Goal: Information Seeking & Learning: Check status

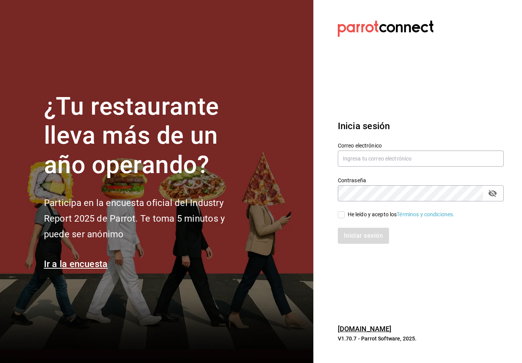
click at [339, 218] on input "He leído y acepto los Términos y condiciones." at bounding box center [341, 214] width 7 height 7
checkbox input "true"
click at [404, 162] on input "text" at bounding box center [421, 159] width 166 height 16
type input "Fellerbagels@gmail.com"
click at [363, 242] on button "Iniciar sesión" at bounding box center [363, 236] width 51 height 16
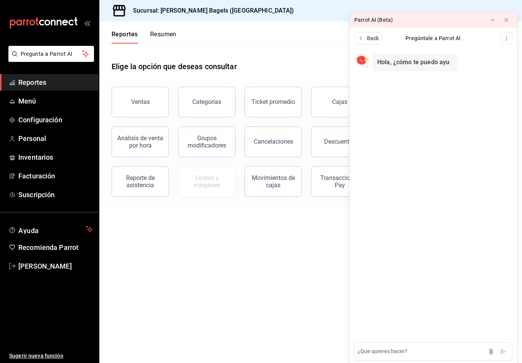
click at [125, 115] on button "Ventas" at bounding box center [140, 102] width 57 height 31
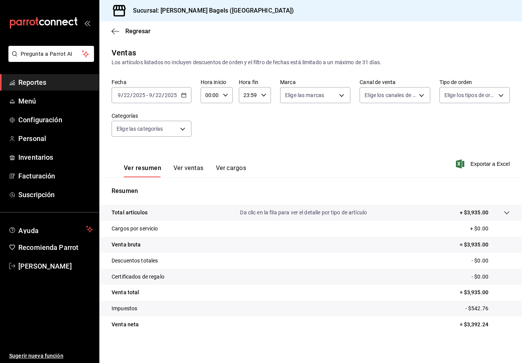
click at [68, 76] on link "Reportes" at bounding box center [49, 82] width 99 height 16
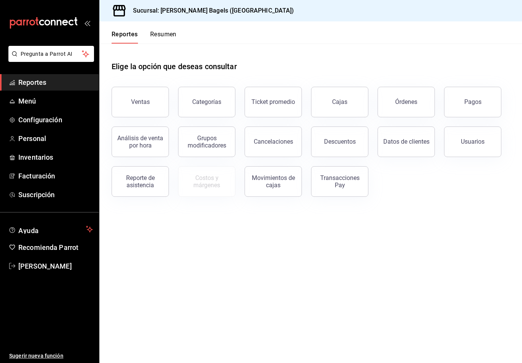
click at [470, 100] on div "Pagos" at bounding box center [472, 101] width 17 height 7
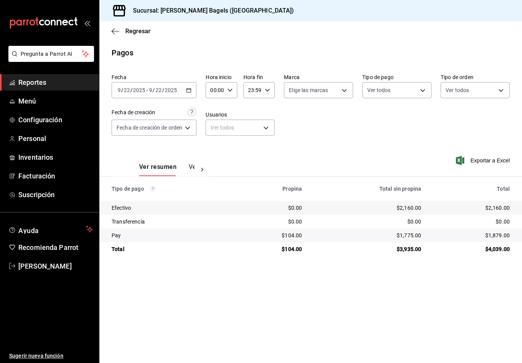
click at [190, 168] on button "Ver pagos" at bounding box center [203, 169] width 29 height 13
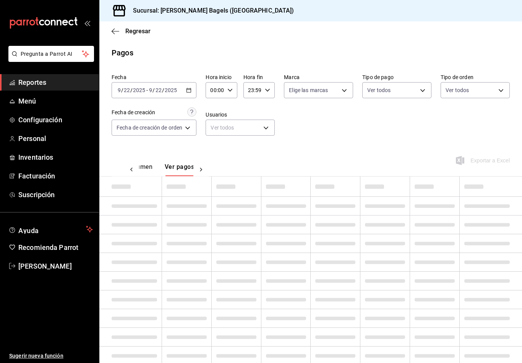
scroll to position [0, 23]
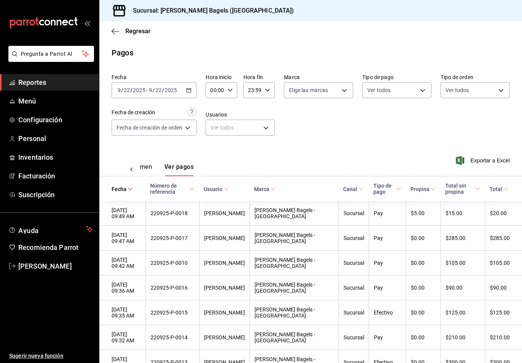
click at [152, 170] on button "Ver resumen" at bounding box center [135, 169] width 36 height 13
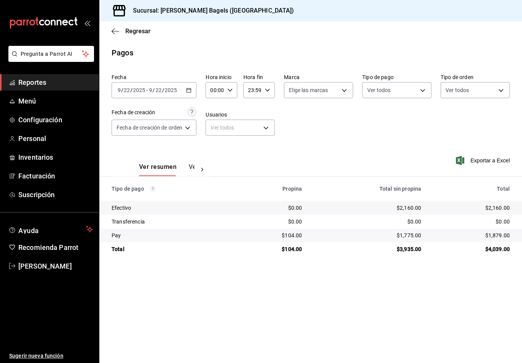
click at [189, 92] on \(Stroke\) "button" at bounding box center [189, 90] width 5 height 4
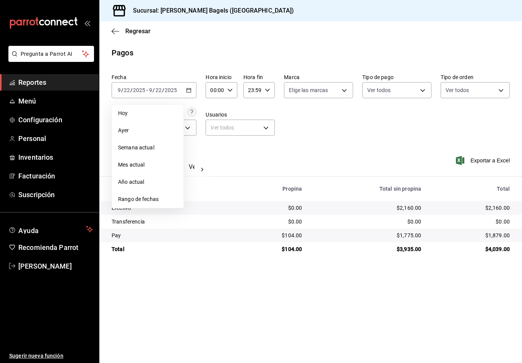
click at [162, 199] on span "Rango de fechas" at bounding box center [147, 199] width 59 height 8
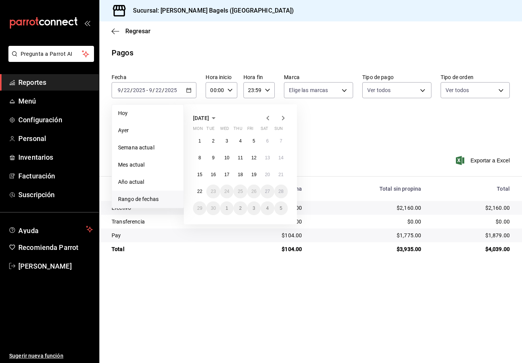
click at [214, 173] on abbr "16" at bounding box center [213, 174] width 5 height 5
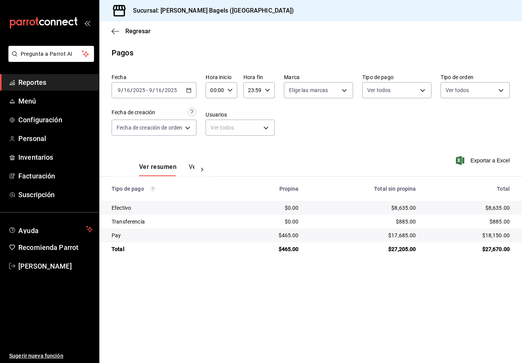
click at [190, 92] on \(Stroke\) "button" at bounding box center [189, 90] width 5 height 4
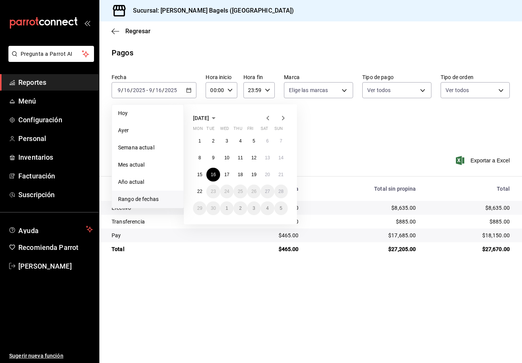
click at [238, 56] on div "Pagos" at bounding box center [310, 52] width 423 height 11
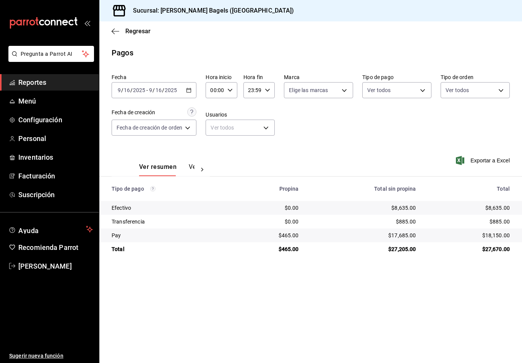
click at [109, 39] on div "Regresar" at bounding box center [310, 30] width 423 height 19
click at [119, 31] on icon "button" at bounding box center [116, 31] width 8 height 0
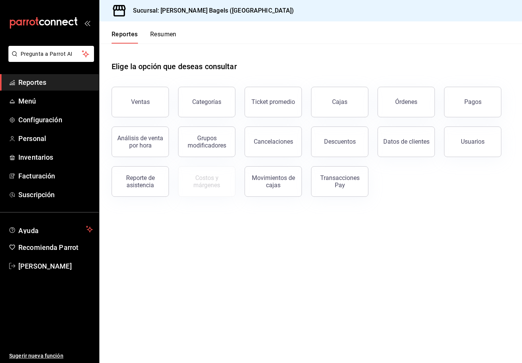
click at [355, 98] on link "Cajas" at bounding box center [339, 102] width 57 height 31
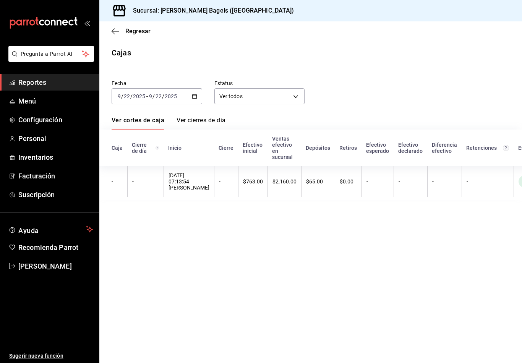
click at [194, 94] on icon "button" at bounding box center [194, 96] width 5 height 5
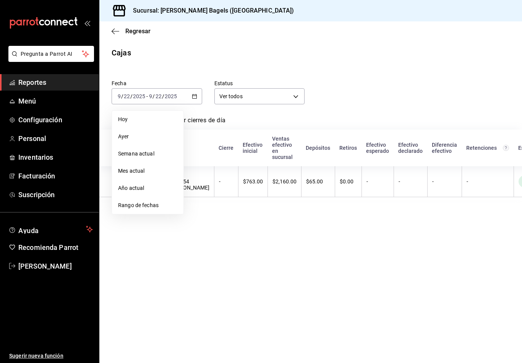
click at [168, 204] on span "Rango de fechas" at bounding box center [147, 205] width 59 height 8
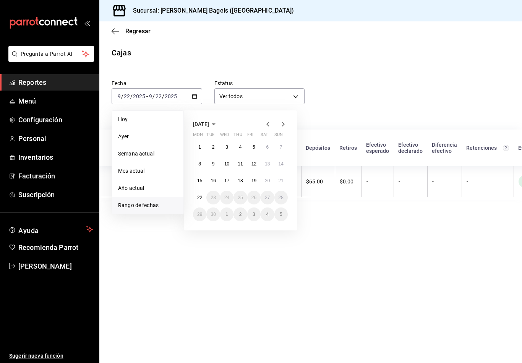
click at [216, 183] on abbr "16" at bounding box center [213, 180] width 5 height 5
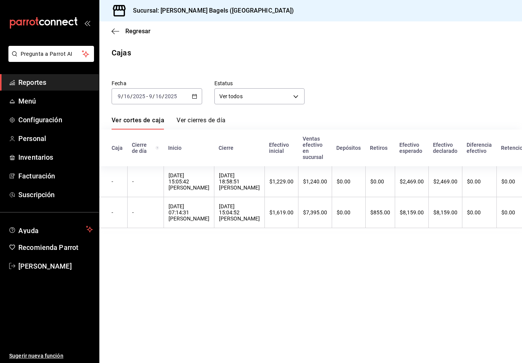
click at [112, 34] on icon "button" at bounding box center [116, 31] width 8 height 7
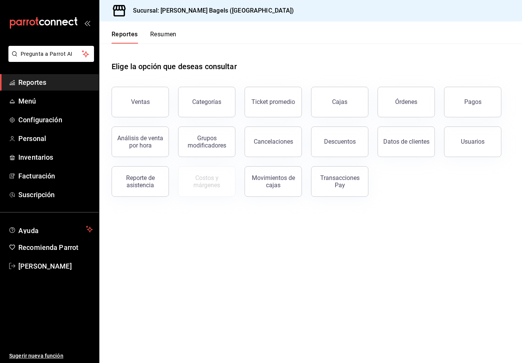
click at [280, 101] on div "Ticket promedio" at bounding box center [273, 101] width 44 height 7
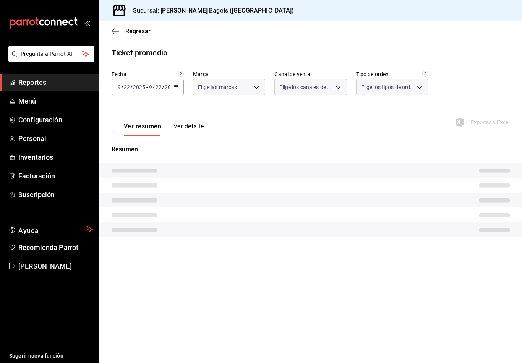
type input "ab43b37f-93a7-4dc8-bba0-d82ce6a077ef"
type input "PARROT,UBER_EATS,RAPPI,DIDI_FOOD,ONLINE"
type input "ceaadf1e-5926-45db-a70f-1271b10b2dc2,076bf2da-c797-461a-9471-b98f28a7e28d,EXTER…"
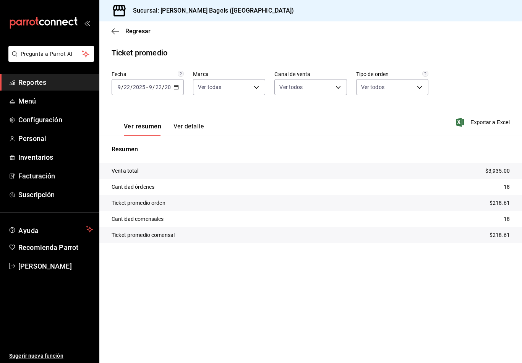
click at [116, 34] on icon "button" at bounding box center [116, 31] width 8 height 7
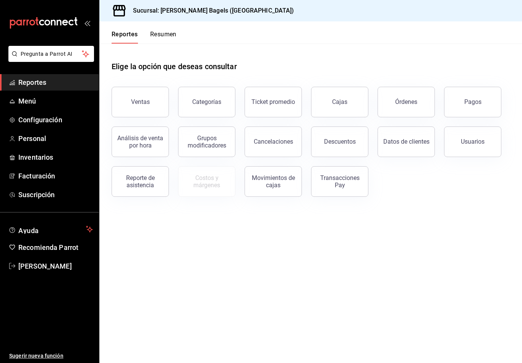
click at [214, 101] on div "Categorías" at bounding box center [206, 101] width 29 height 7
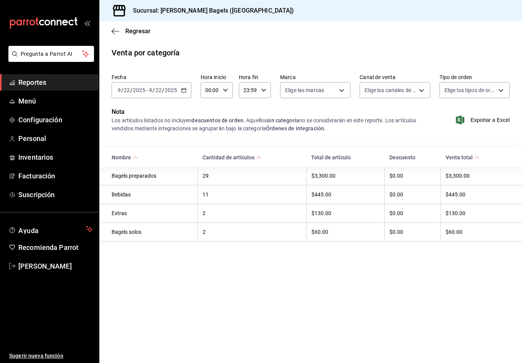
click at [114, 32] on icon "button" at bounding box center [116, 31] width 8 height 7
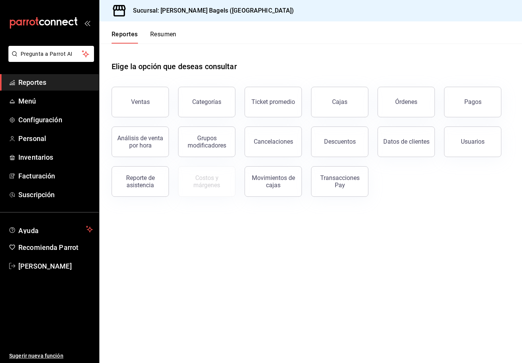
click at [465, 90] on button "Pagos" at bounding box center [472, 102] width 57 height 31
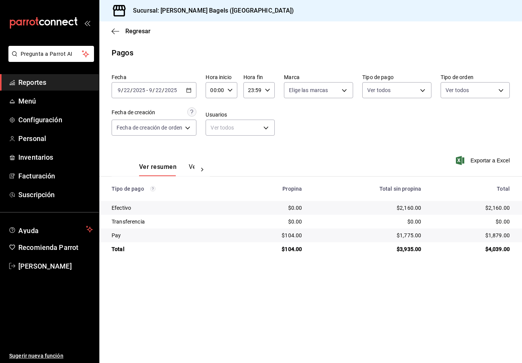
click at [191, 88] on icon "button" at bounding box center [188, 90] width 5 height 5
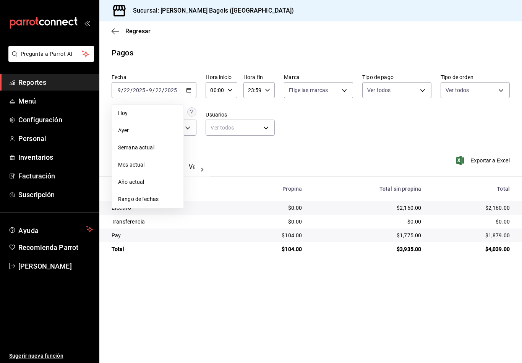
click at [164, 196] on span "Rango de fechas" at bounding box center [147, 199] width 59 height 8
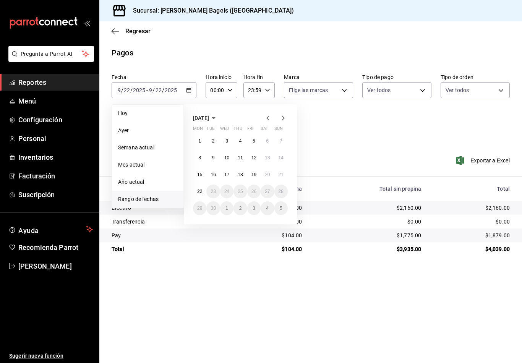
click at [214, 175] on abbr "16" at bounding box center [213, 174] width 5 height 5
click at [214, 174] on abbr "16" at bounding box center [213, 174] width 5 height 5
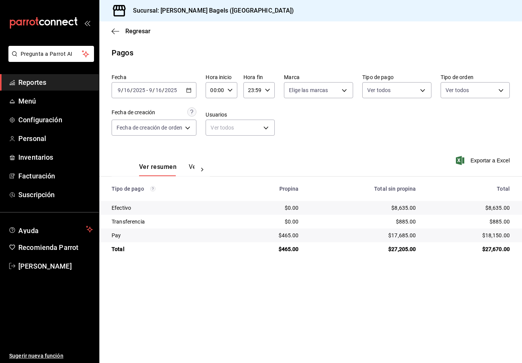
click at [191, 89] on icon "button" at bounding box center [188, 90] width 5 height 5
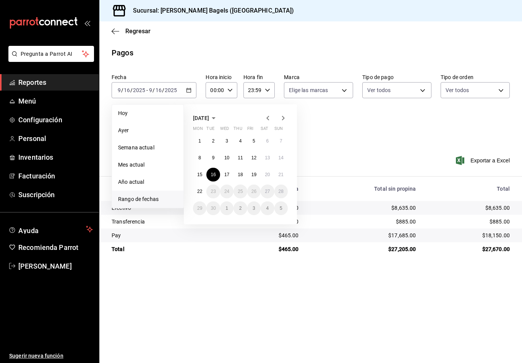
click at [229, 170] on button "17" at bounding box center [226, 175] width 13 height 14
click at [229, 174] on abbr "17" at bounding box center [226, 174] width 5 height 5
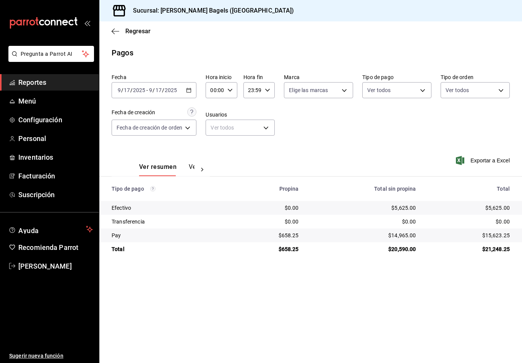
click at [191, 92] on \(Stroke\) "button" at bounding box center [189, 90] width 5 height 4
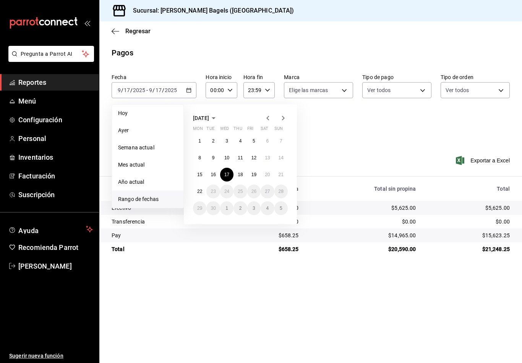
click at [240, 175] on abbr "18" at bounding box center [240, 174] width 5 height 5
click at [241, 170] on button "18" at bounding box center [240, 175] width 13 height 14
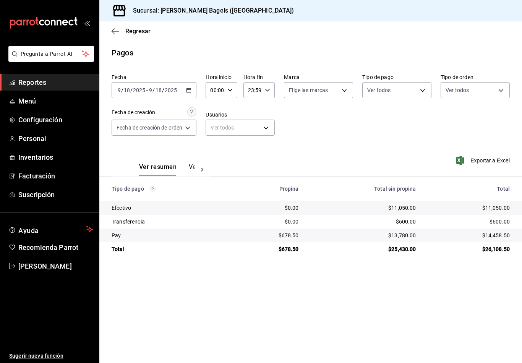
click at [191, 91] on icon "button" at bounding box center [188, 90] width 5 height 5
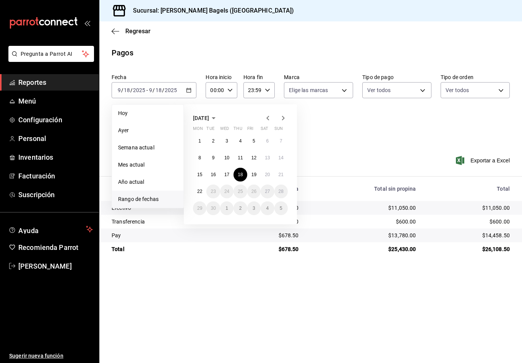
click at [255, 173] on abbr "19" at bounding box center [253, 174] width 5 height 5
click at [255, 172] on abbr "19" at bounding box center [253, 174] width 5 height 5
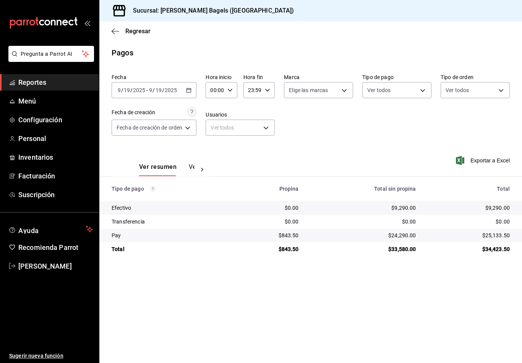
click at [187, 96] on div "[DATE] [DATE] - [DATE] [DATE]" at bounding box center [154, 90] width 85 height 16
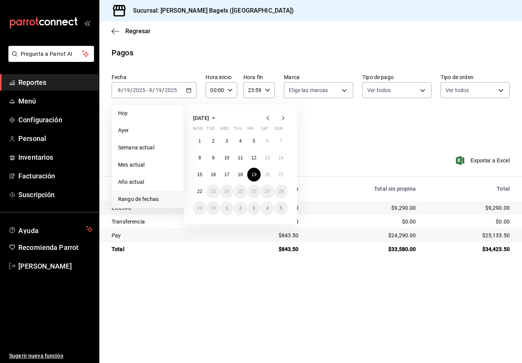
click at [268, 173] on abbr "20" at bounding box center [267, 174] width 5 height 5
click at [266, 172] on abbr "20" at bounding box center [267, 174] width 5 height 5
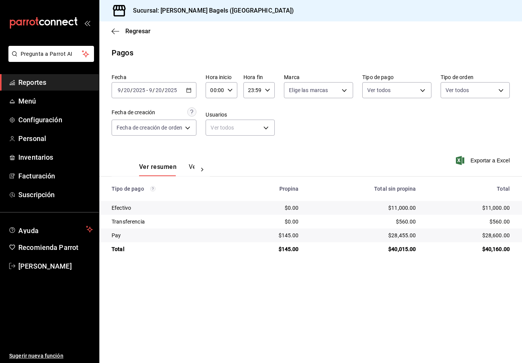
click at [62, 83] on span "Reportes" at bounding box center [55, 82] width 75 height 10
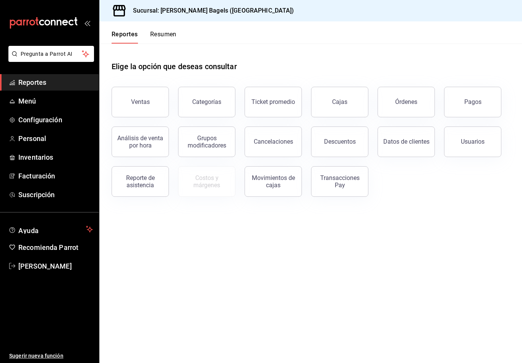
click at [337, 173] on button "Transacciones Pay" at bounding box center [339, 181] width 57 height 31
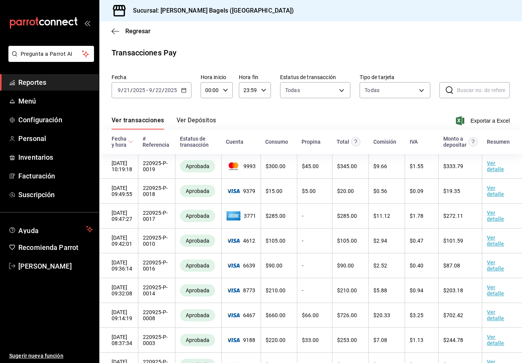
click at [192, 121] on button "Ver Depósitos" at bounding box center [197, 123] width 40 height 13
